Goal: Task Accomplishment & Management: Use online tool/utility

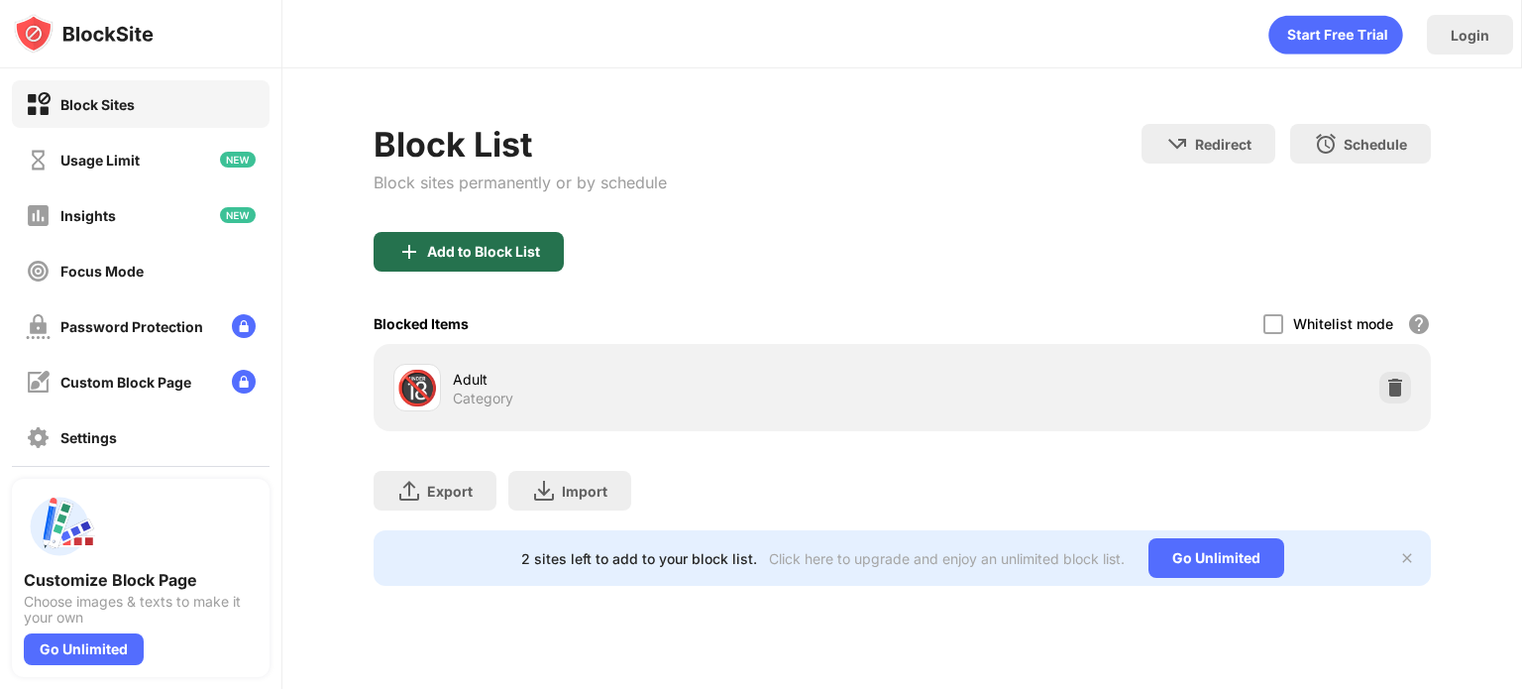
click at [421, 245] on div "Add to Block List" at bounding box center [469, 252] width 190 height 40
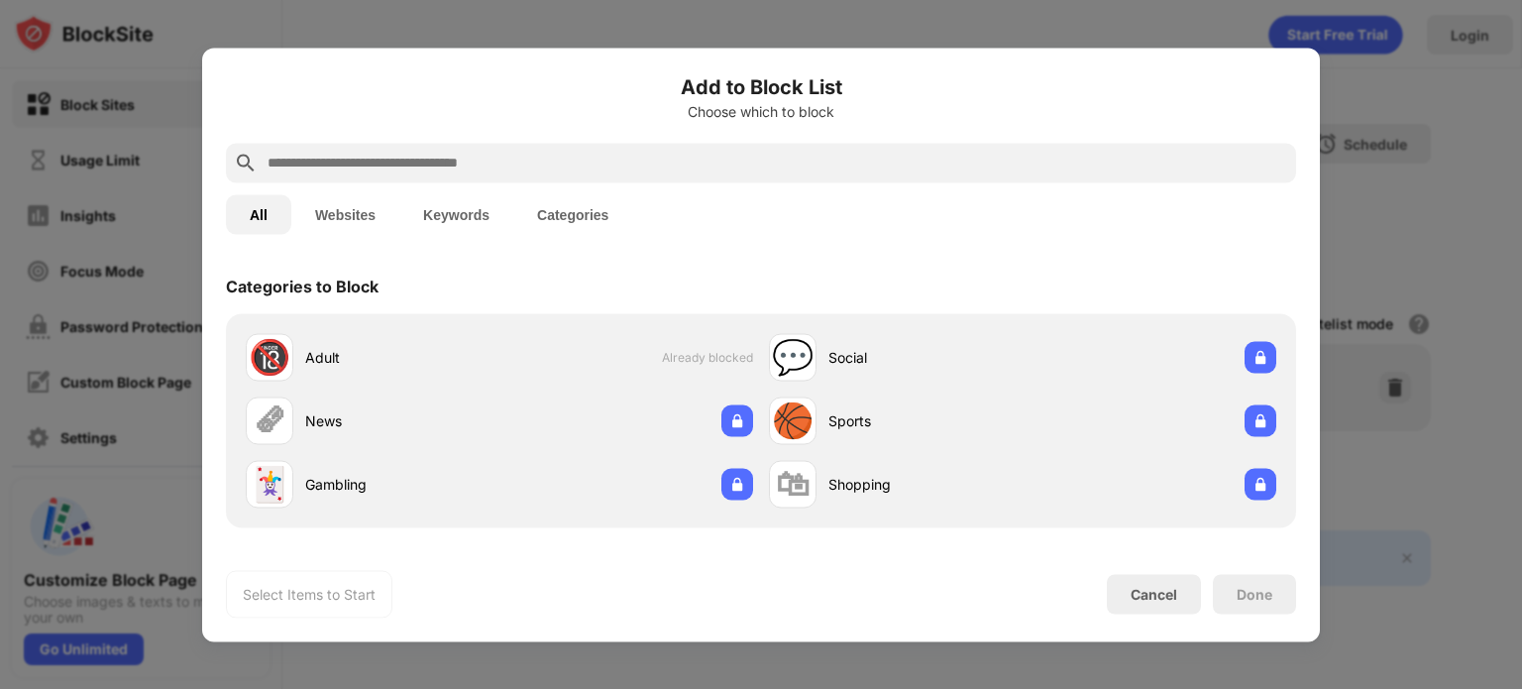
click at [350, 215] on button "Websites" at bounding box center [345, 214] width 108 height 40
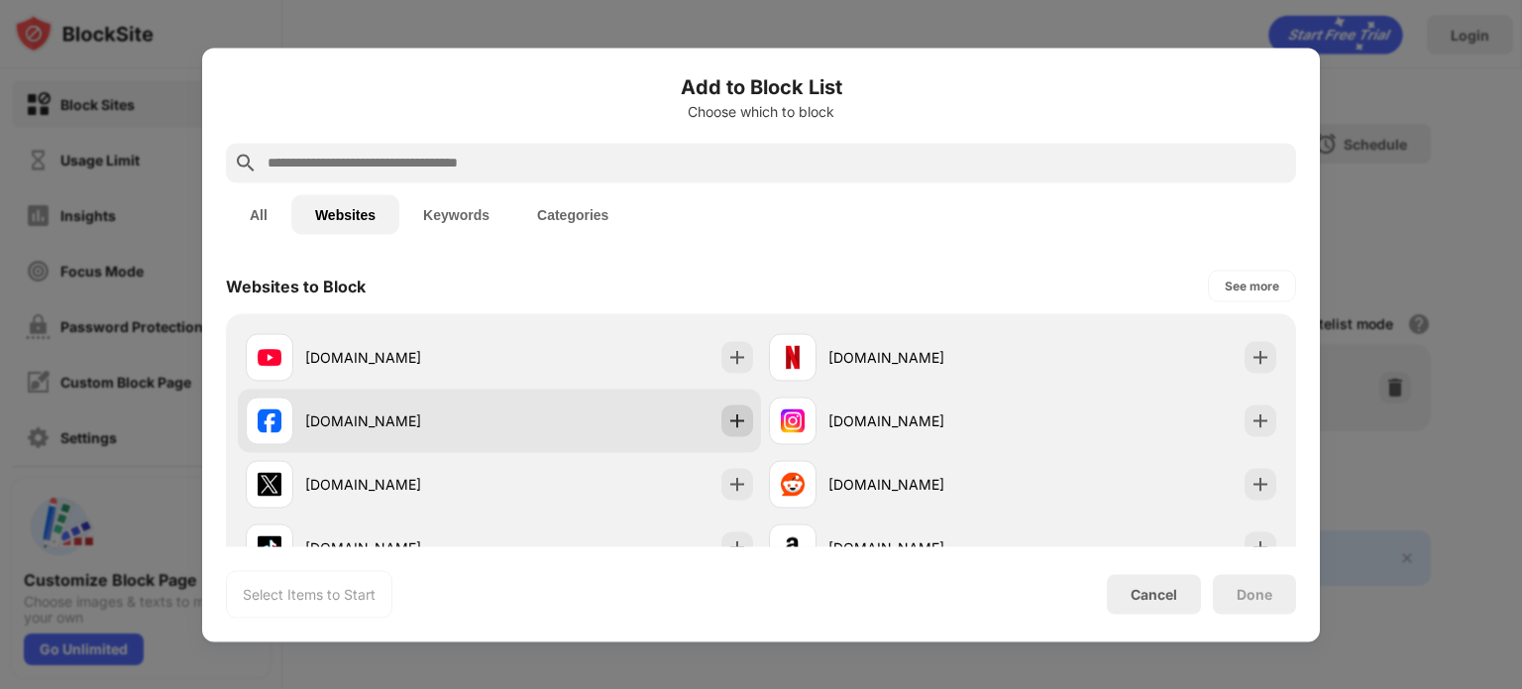
click at [732, 424] on img at bounding box center [737, 420] width 20 height 20
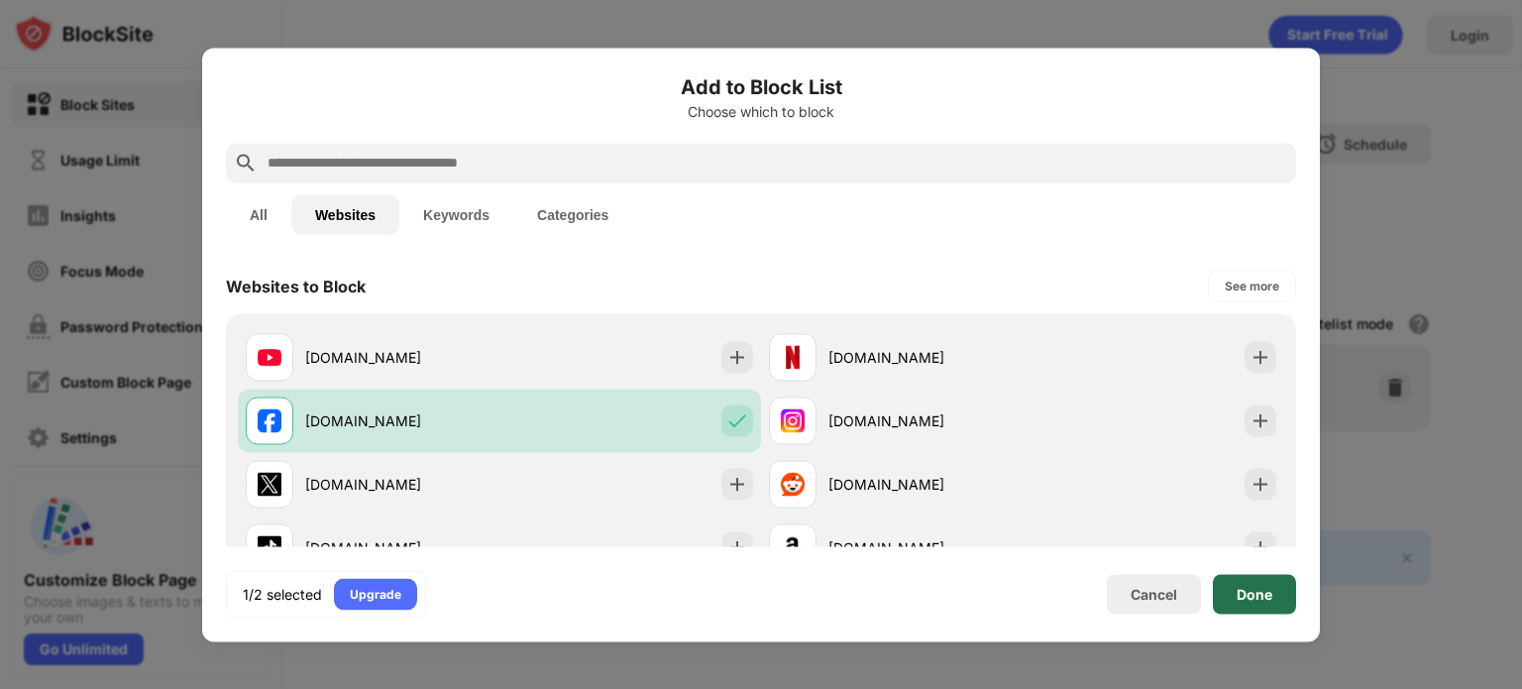
click at [1245, 588] on div "Done" at bounding box center [1255, 594] width 36 height 16
